Goal: Information Seeking & Learning: Learn about a topic

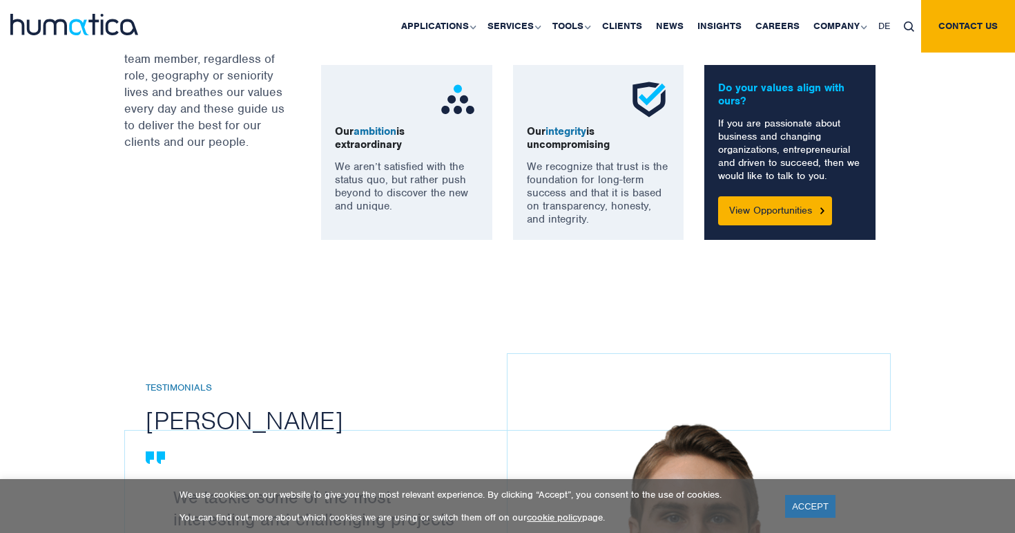
scroll to position [1195, 0]
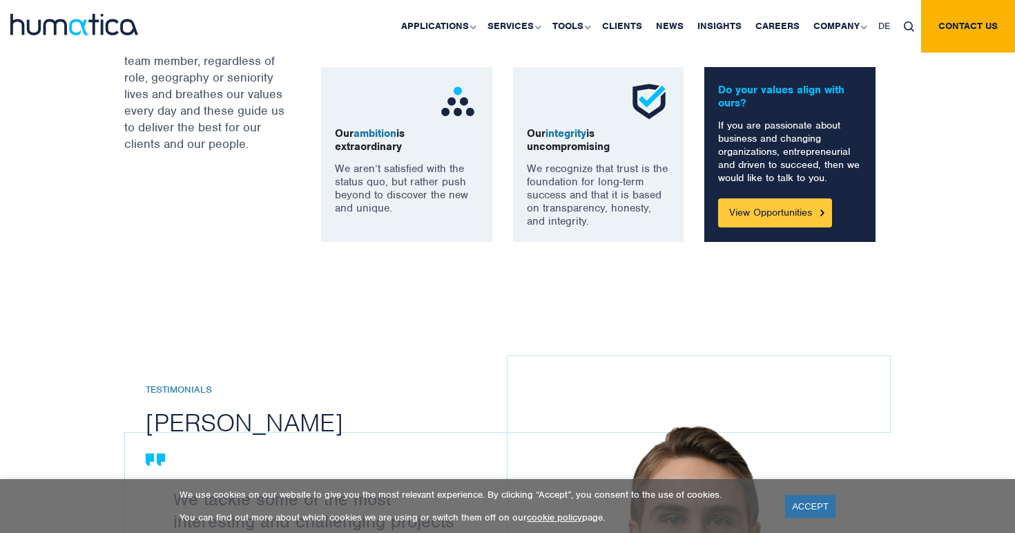
click at [792, 218] on link "View Opportunities" at bounding box center [775, 212] width 114 height 29
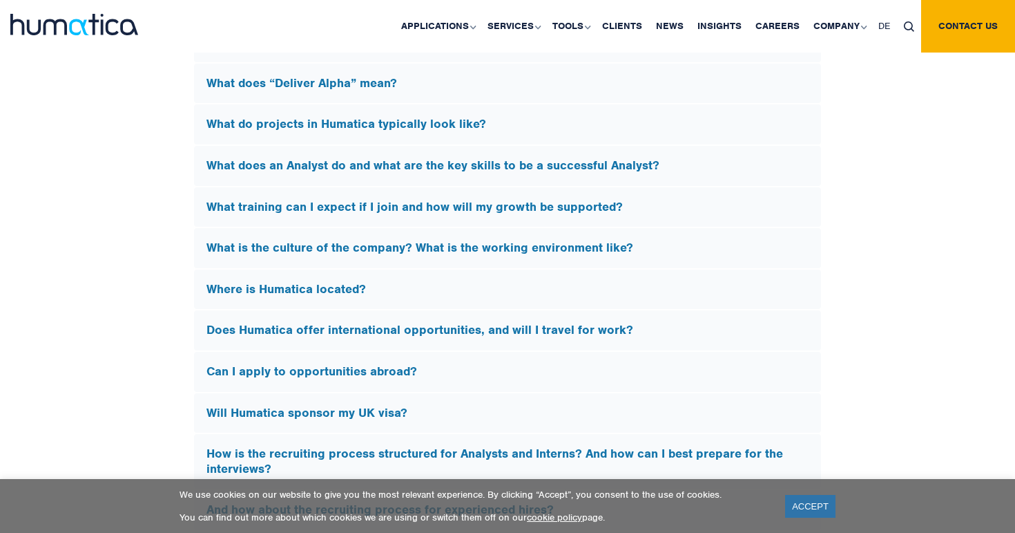
scroll to position [4042, 0]
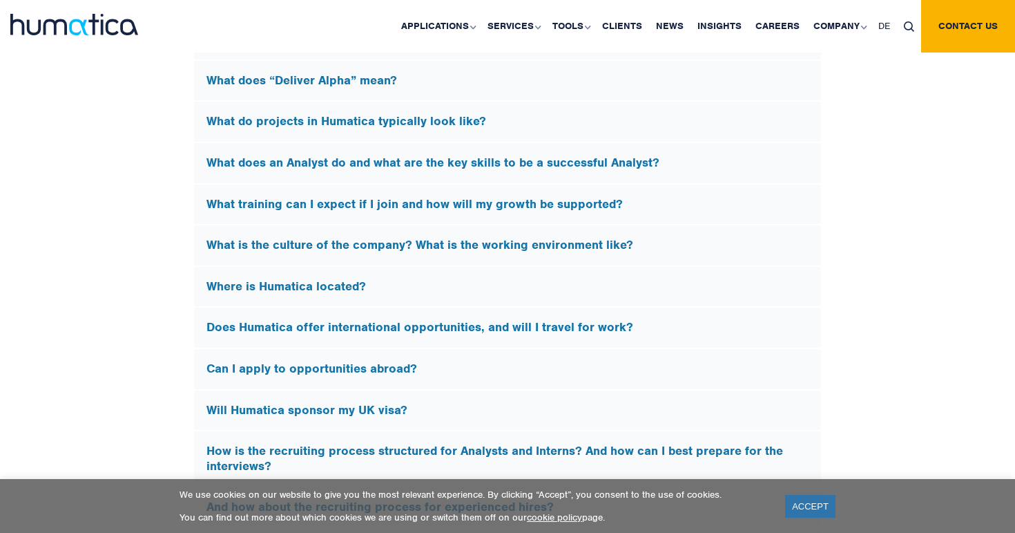
click at [358, 407] on h5 "Will Humatica sponsor my UK visa?" at bounding box center [508, 410] width 602 height 15
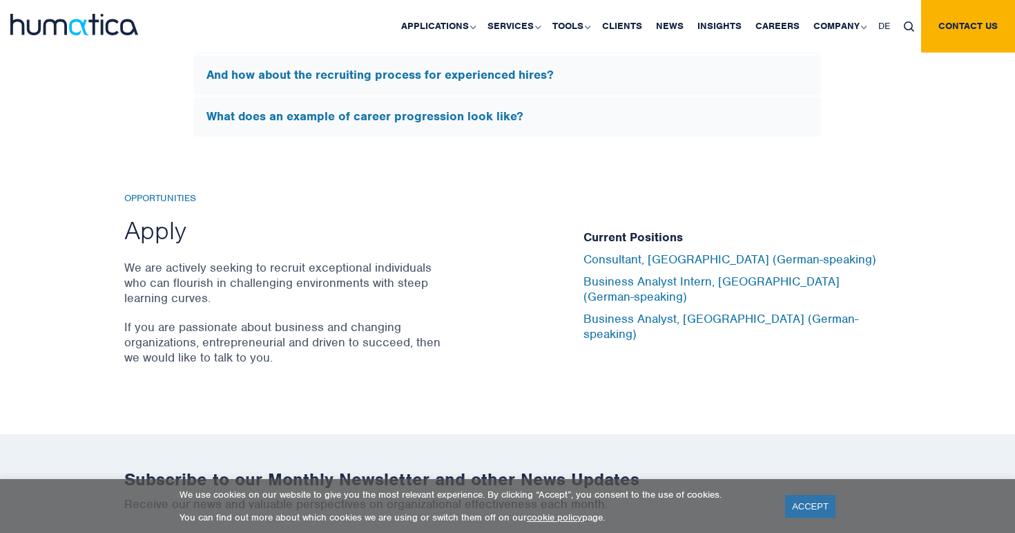
scroll to position [4294, 0]
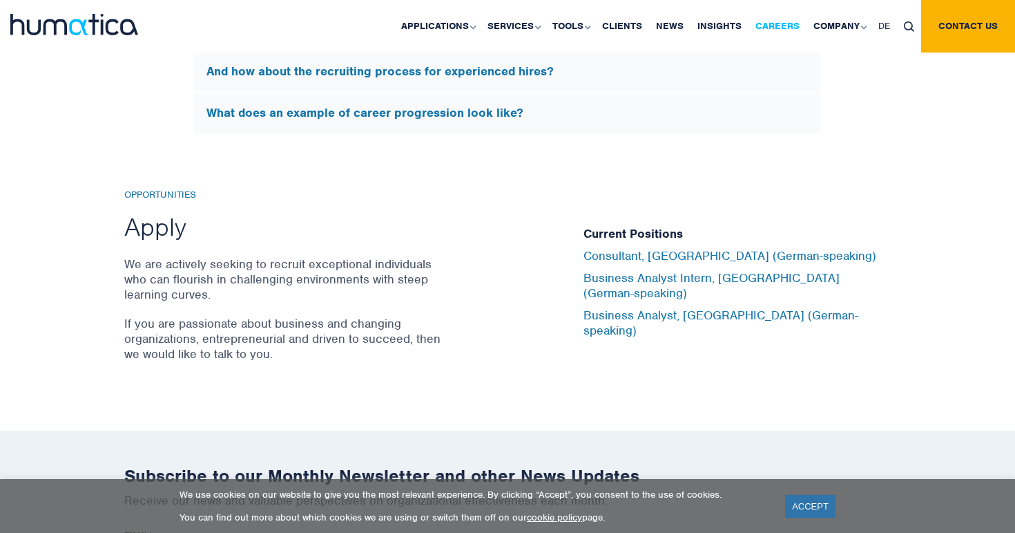
click at [787, 32] on link "Careers" at bounding box center [778, 26] width 58 height 52
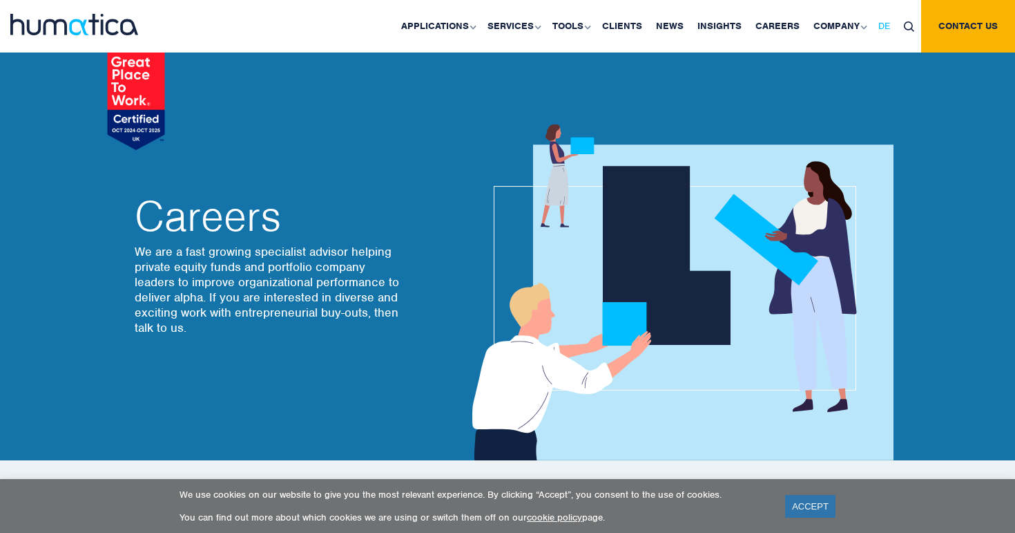
click at [886, 25] on span "DE" at bounding box center [885, 26] width 12 height 12
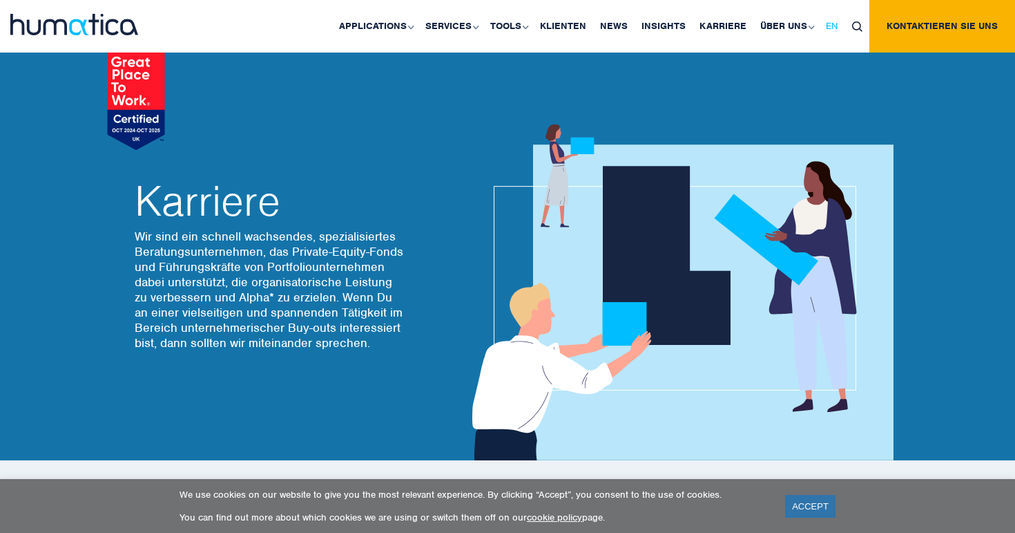
click at [840, 26] on link "EN" at bounding box center [832, 26] width 26 height 52
